Goal: Check status

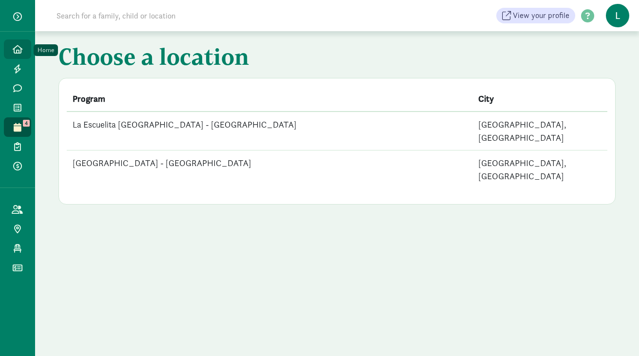
click at [16, 49] on icon at bounding box center [18, 49] width 10 height 9
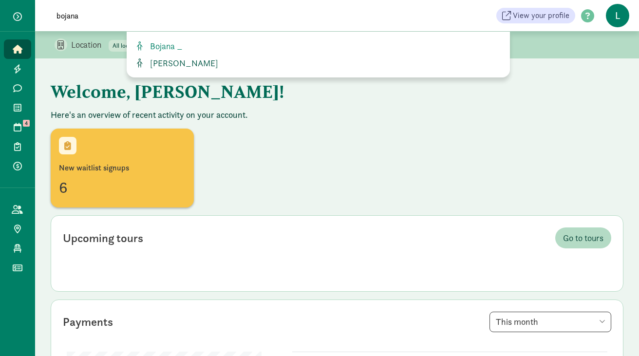
type input "bojana"
click at [180, 59] on span "Bojana Pierce" at bounding box center [182, 63] width 72 height 11
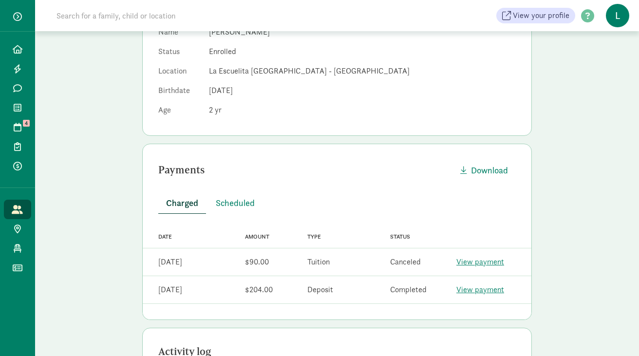
scroll to position [148, 0]
click at [235, 203] on span "Scheduled" at bounding box center [235, 202] width 39 height 13
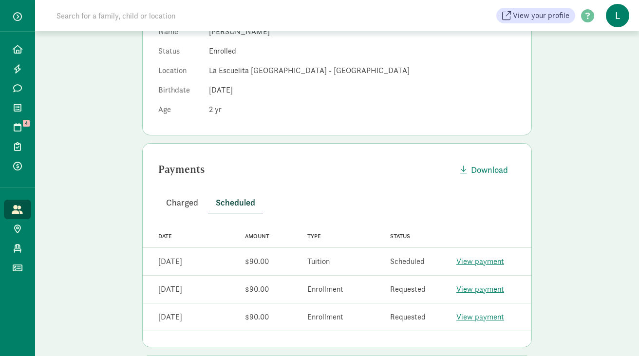
click at [187, 209] on button "Charged" at bounding box center [182, 202] width 48 height 21
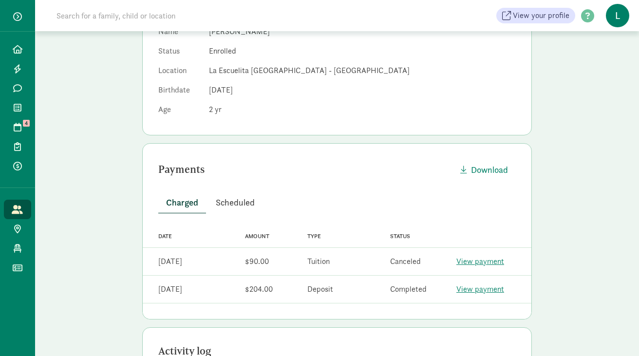
click at [247, 199] on span "Scheduled" at bounding box center [235, 202] width 39 height 13
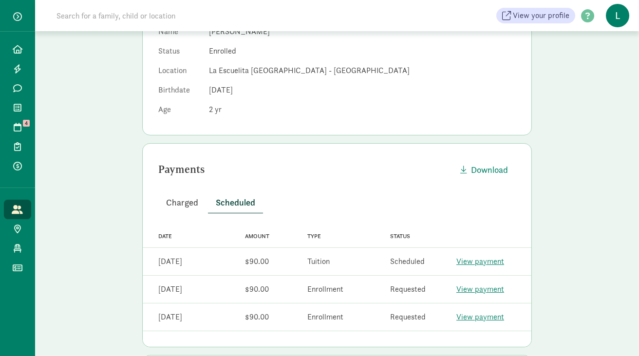
click at [182, 207] on span "Charged" at bounding box center [182, 202] width 32 height 13
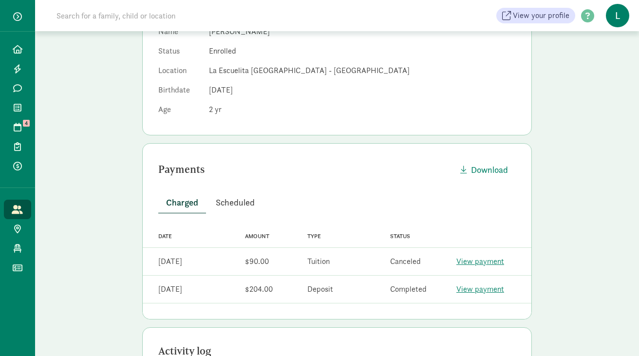
click at [238, 204] on span "Scheduled" at bounding box center [235, 202] width 39 height 13
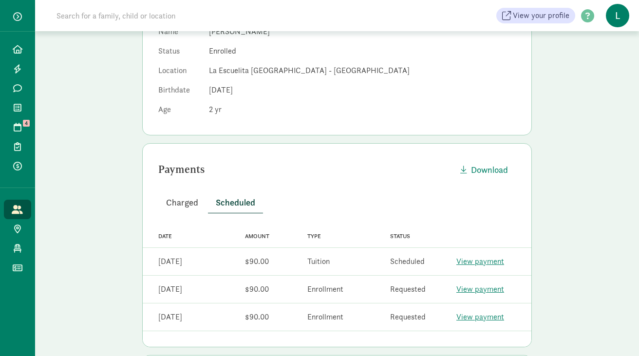
click at [181, 202] on span "Charged" at bounding box center [182, 202] width 32 height 13
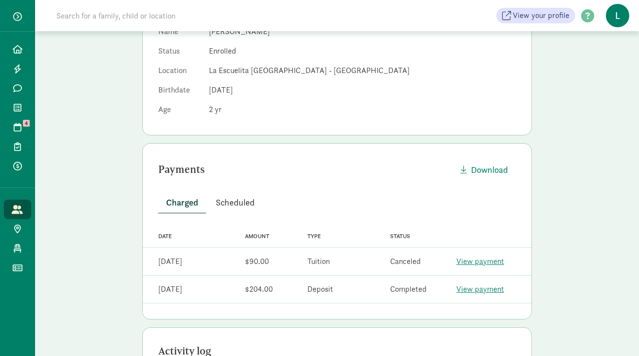
click at [242, 201] on span "Scheduled" at bounding box center [235, 202] width 39 height 13
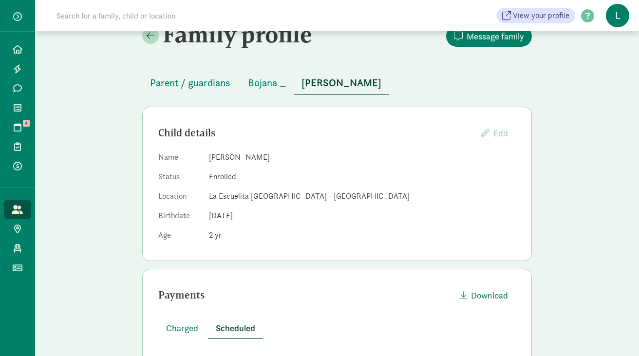
scroll to position [18, 0]
